Goal: Information Seeking & Learning: Learn about a topic

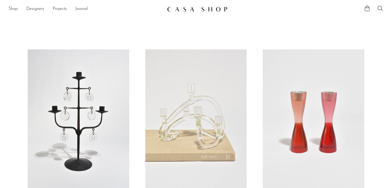
click at [16, 8] on link "Shop" at bounding box center [13, 9] width 9 height 7
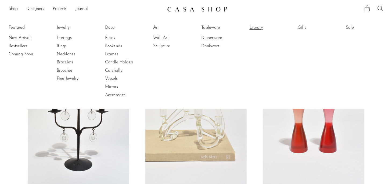
click at [259, 28] on link "Library" at bounding box center [269, 28] width 40 height 6
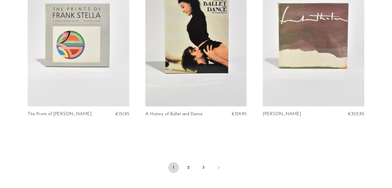
scroll to position [2000, 0]
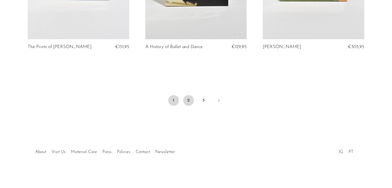
click at [190, 101] on link "2" at bounding box center [188, 100] width 11 height 11
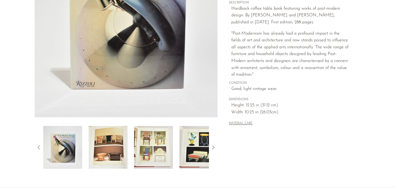
scroll to position [161, 0]
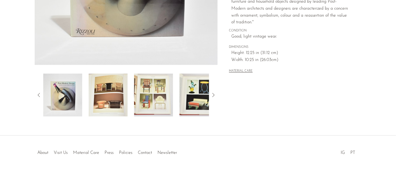
click at [102, 95] on img at bounding box center [108, 95] width 39 height 43
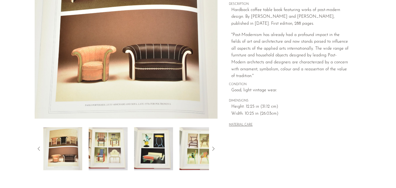
scroll to position [107, 0]
click at [213, 147] on icon at bounding box center [213, 149] width 6 height 6
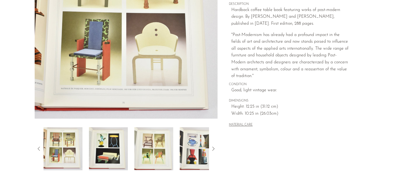
click at [213, 147] on icon at bounding box center [213, 149] width 6 height 6
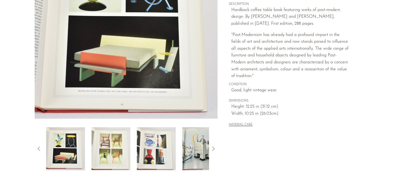
click at [213, 147] on icon at bounding box center [213, 149] width 6 height 6
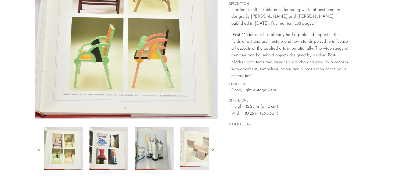
click at [212, 146] on icon at bounding box center [213, 149] width 6 height 6
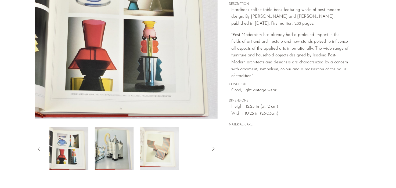
click at [212, 146] on icon at bounding box center [213, 149] width 6 height 6
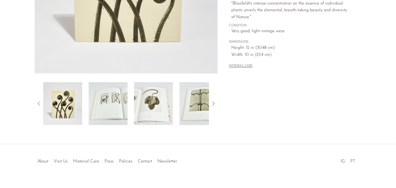
scroll to position [161, 0]
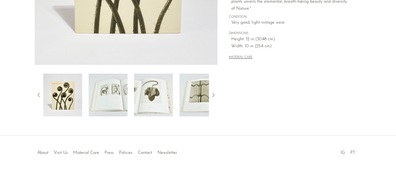
click at [118, 93] on img at bounding box center [108, 95] width 39 height 43
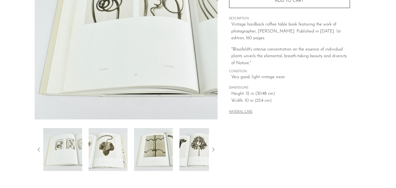
scroll to position [134, 0]
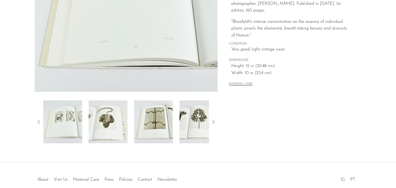
click at [167, 117] on img at bounding box center [153, 121] width 39 height 43
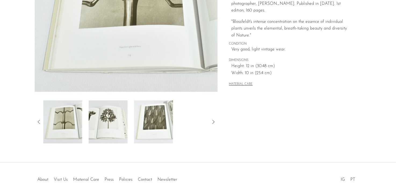
click at [170, 120] on img at bounding box center [153, 121] width 39 height 43
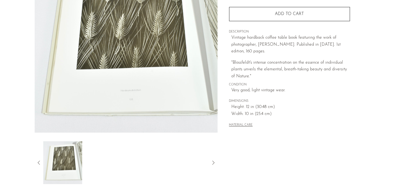
scroll to position [107, 0]
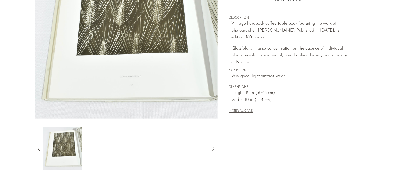
click at [214, 149] on icon at bounding box center [213, 149] width 2 height 4
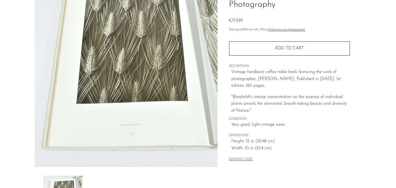
scroll to position [0, 0]
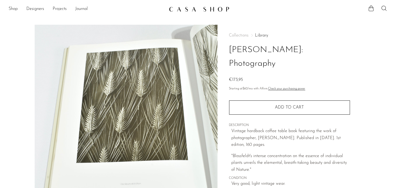
click at [147, 89] on img at bounding box center [126, 125] width 183 height 201
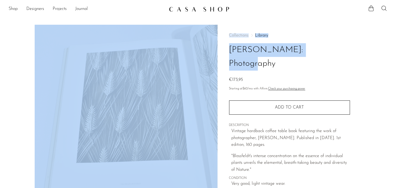
drag, startPoint x: 280, startPoint y: 50, endPoint x: 202, endPoint y: 47, distance: 78.0
click at [202, 47] on article "Karl Blossfeldt: Photography €173,95" at bounding box center [198, 151] width 344 height 253
drag, startPoint x: 202, startPoint y: 47, endPoint x: 229, endPoint y: 49, distance: 26.4
click at [237, 52] on h1 "[PERSON_NAME]: Photography" at bounding box center [289, 56] width 121 height 27
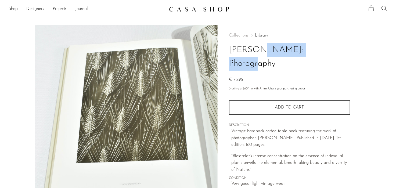
drag, startPoint x: 227, startPoint y: 48, endPoint x: 281, endPoint y: 48, distance: 54.2
click at [281, 48] on div "Collections Library Karl Blossfeldt: Photography €173,95 Starting at $60 /mo wi…" at bounding box center [290, 151] width 144 height 253
copy h1 "Karl Blossfeldt"
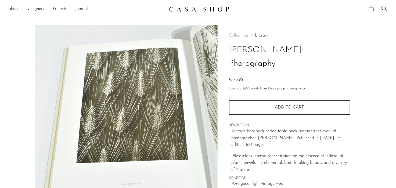
click at [87, 16] on main "Karl Blossfeldt: Photography €173,95" at bounding box center [198, 155] width 396 height 283
drag, startPoint x: 268, startPoint y: 47, endPoint x: 145, endPoint y: 78, distance: 126.9
click at [268, 47] on h1 "Karl Blossfeldt: Photography" at bounding box center [289, 56] width 121 height 27
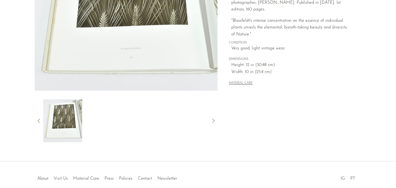
scroll to position [162, 0]
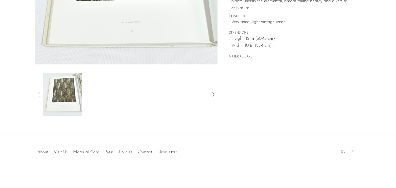
click at [39, 93] on icon at bounding box center [39, 94] width 2 height 4
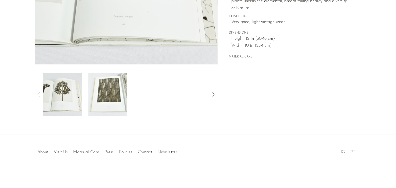
click at [39, 93] on icon at bounding box center [39, 94] width 2 height 4
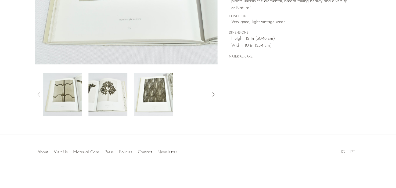
click at [39, 93] on icon at bounding box center [39, 94] width 2 height 4
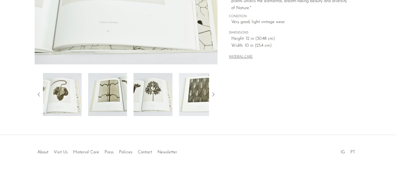
click at [39, 93] on icon at bounding box center [39, 94] width 2 height 4
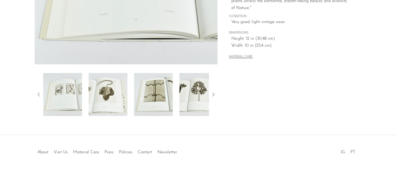
click at [39, 93] on icon at bounding box center [39, 94] width 2 height 4
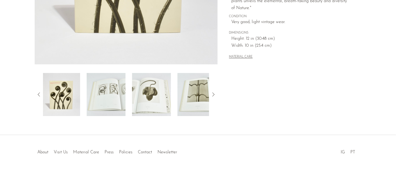
click at [39, 93] on icon at bounding box center [39, 94] width 2 height 4
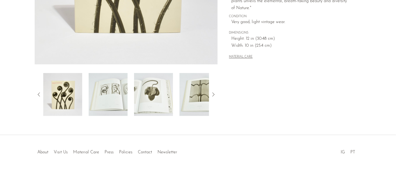
click at [54, 94] on img at bounding box center [62, 94] width 39 height 43
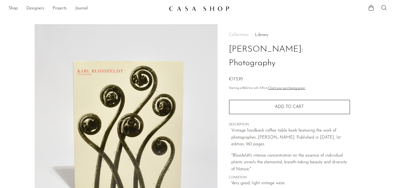
scroll to position [27, 0]
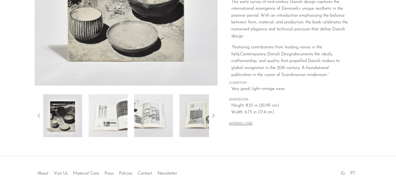
scroll to position [162, 0]
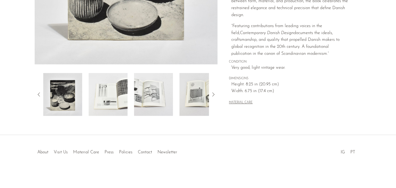
click at [118, 96] on img at bounding box center [108, 94] width 39 height 43
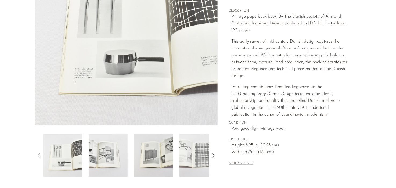
scroll to position [108, 0]
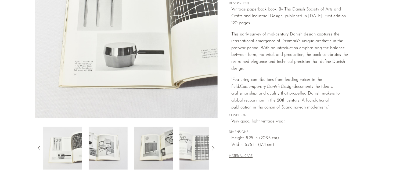
click at [149, 155] on img at bounding box center [153, 148] width 39 height 43
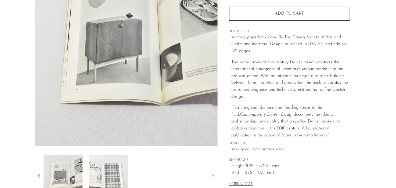
scroll to position [54, 0]
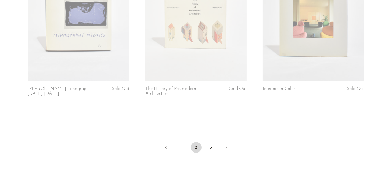
scroll to position [2000, 0]
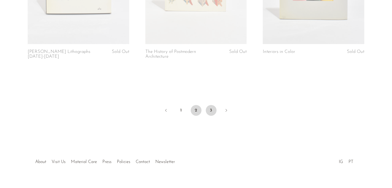
click at [211, 105] on link "3" at bounding box center [211, 110] width 11 height 11
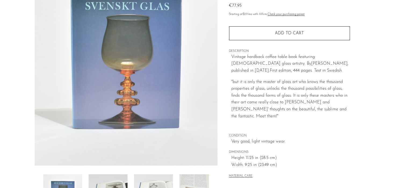
scroll to position [107, 0]
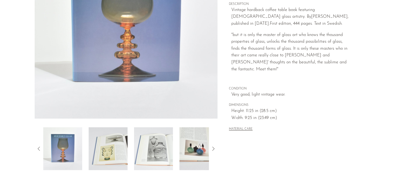
click at [110, 157] on img at bounding box center [108, 148] width 39 height 43
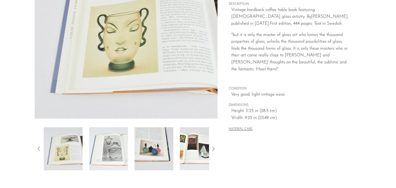
click at [119, 142] on img at bounding box center [108, 148] width 39 height 43
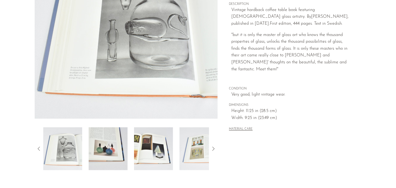
click at [161, 144] on img at bounding box center [153, 148] width 39 height 43
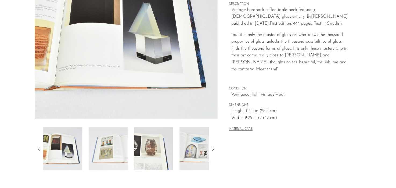
click at [147, 150] on img at bounding box center [153, 148] width 39 height 43
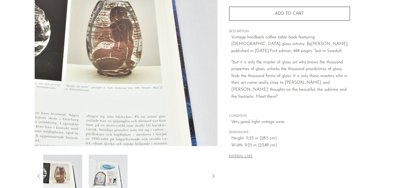
scroll to position [81, 0]
click at [117, 186] on img at bounding box center [108, 175] width 39 height 43
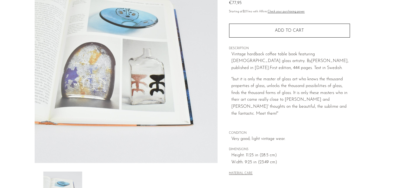
scroll to position [54, 0]
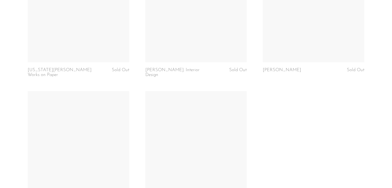
scroll to position [1987, 0]
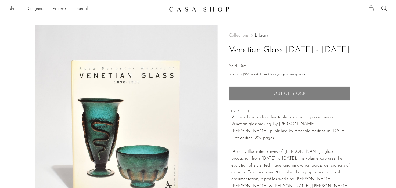
scroll to position [134, 0]
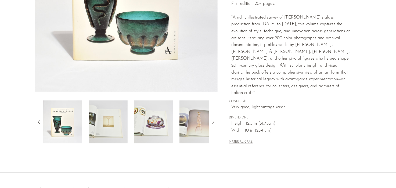
click at [147, 123] on img at bounding box center [153, 121] width 39 height 43
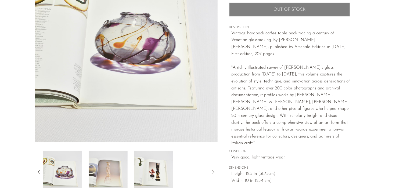
scroll to position [107, 0]
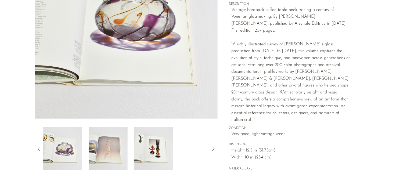
click at [108, 155] on img at bounding box center [108, 148] width 39 height 43
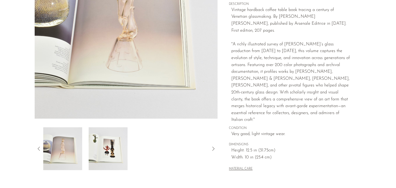
click at [97, 147] on img at bounding box center [108, 148] width 39 height 43
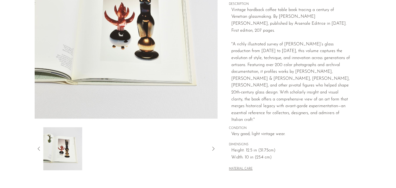
click at [63, 147] on img at bounding box center [62, 148] width 39 height 43
click at [39, 149] on icon at bounding box center [39, 149] width 6 height 6
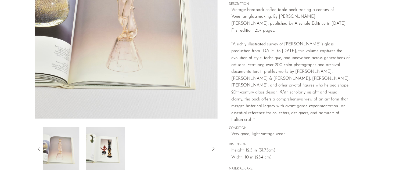
click at [39, 149] on icon at bounding box center [39, 149] width 6 height 6
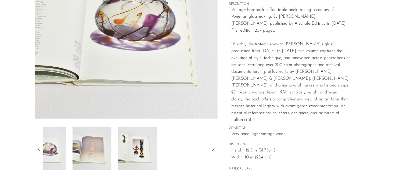
click at [39, 149] on icon at bounding box center [39, 149] width 6 height 6
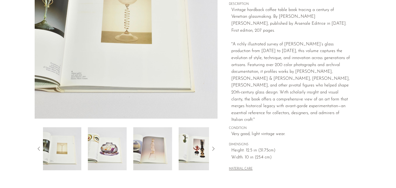
click at [39, 149] on icon at bounding box center [39, 149] width 6 height 6
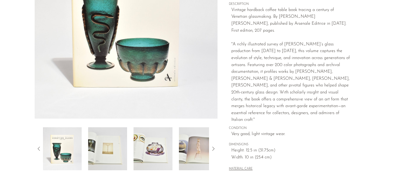
click at [86, 145] on div at bounding box center [126, 148] width 166 height 43
click at [102, 146] on img at bounding box center [107, 148] width 39 height 43
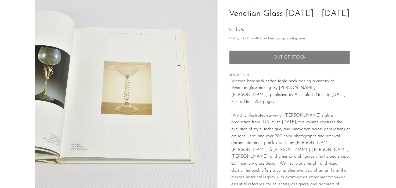
scroll to position [27, 0]
